Goal: Ask a question

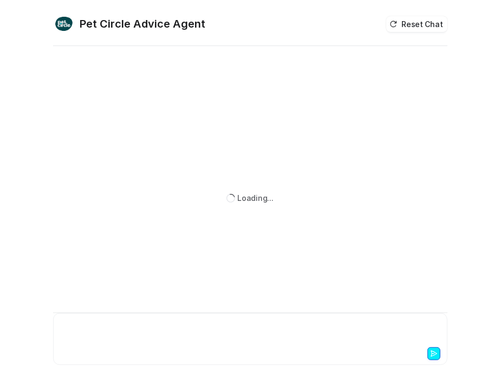
click at [93, 340] on div at bounding box center [250, 332] width 389 height 25
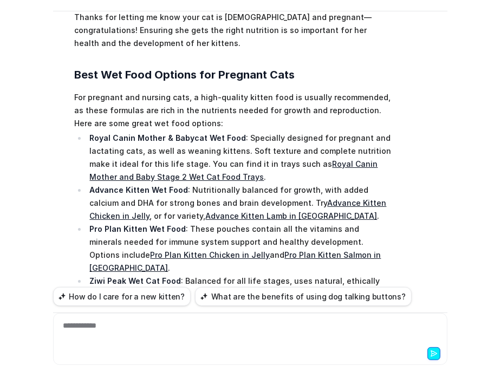
scroll to position [255, 0]
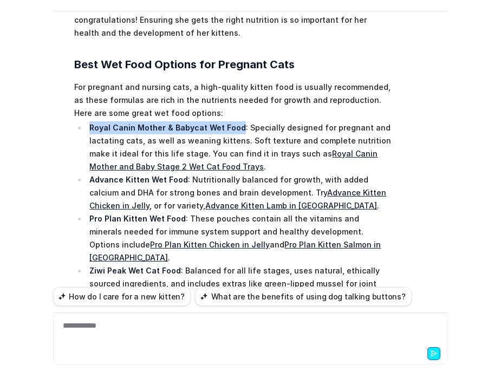
drag, startPoint x: 233, startPoint y: 125, endPoint x: 84, endPoint y: 126, distance: 148.4
click at [87, 126] on li "Royal Canin Mother & Babycat Wet Food : Specially designed for pregnant and lac…" at bounding box center [239, 147] width 305 height 52
copy strong "Royal Canin Mother & Babycat Wet Food"
